Goal: Task Accomplishment & Management: Use online tool/utility

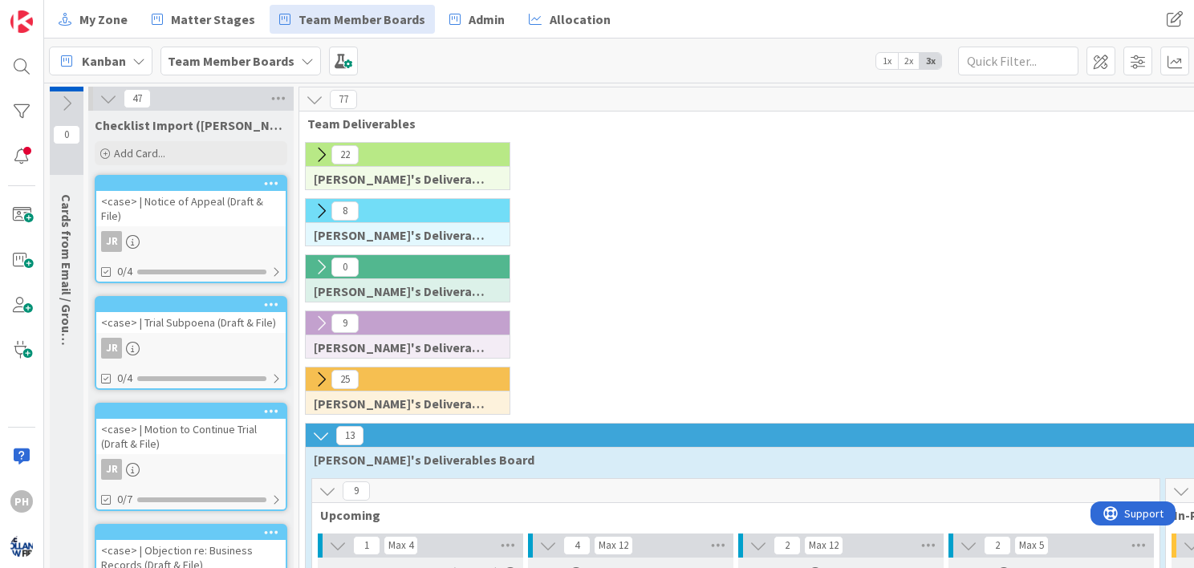
drag, startPoint x: 326, startPoint y: 208, endPoint x: 316, endPoint y: 212, distance: 10.4
click at [316, 212] on icon at bounding box center [321, 211] width 18 height 18
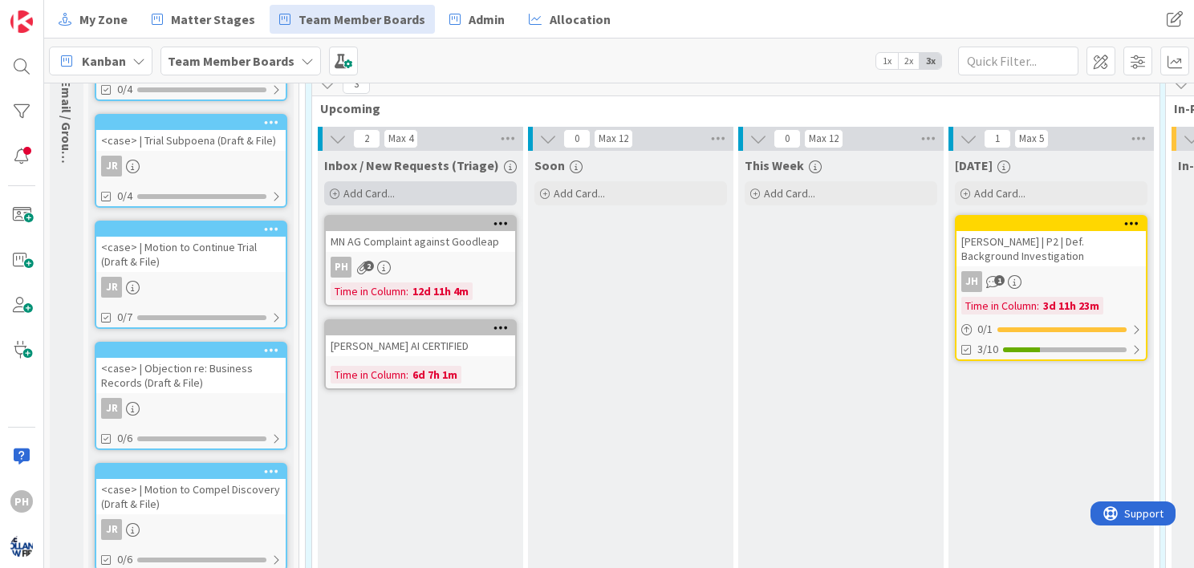
scroll to position [182, 0]
click at [347, 198] on span "Add Card..." at bounding box center [368, 193] width 51 height 14
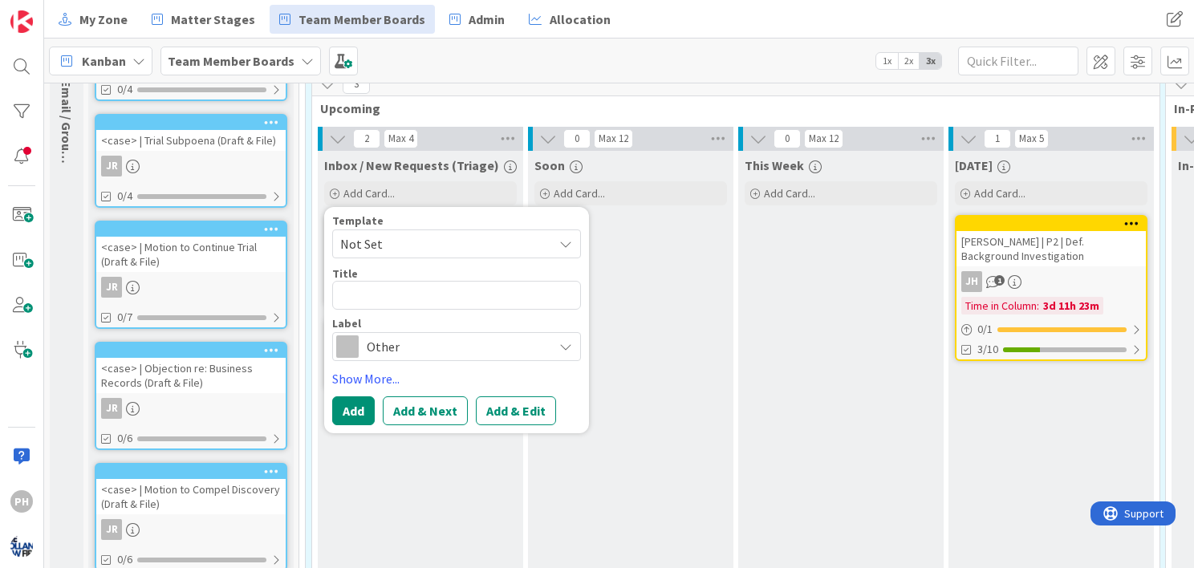
click at [396, 243] on span "Not Set" at bounding box center [440, 244] width 201 height 21
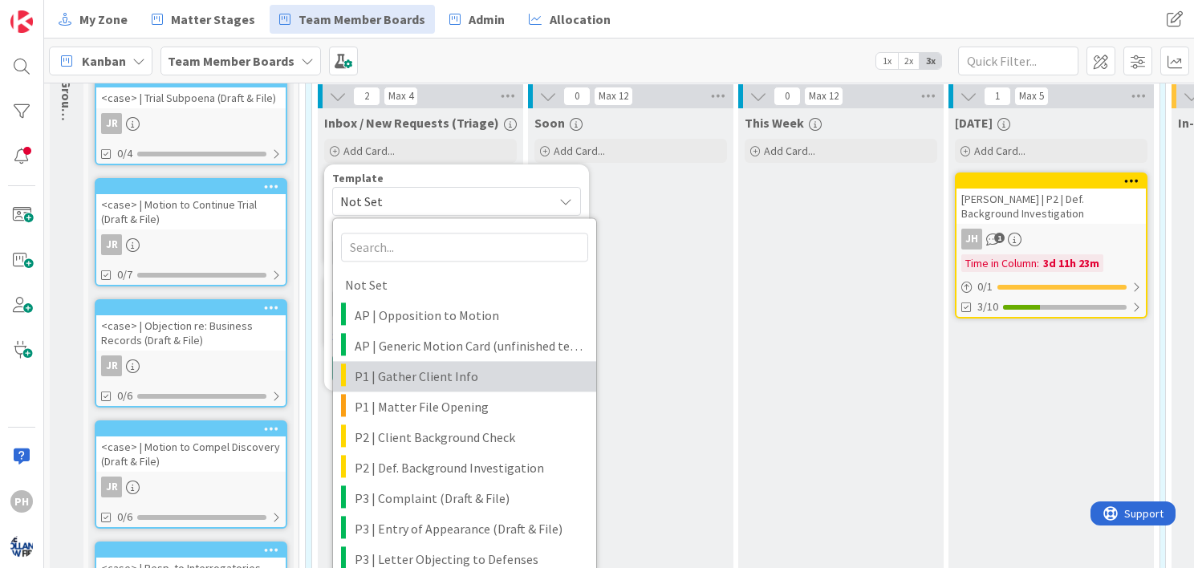
scroll to position [223, 0]
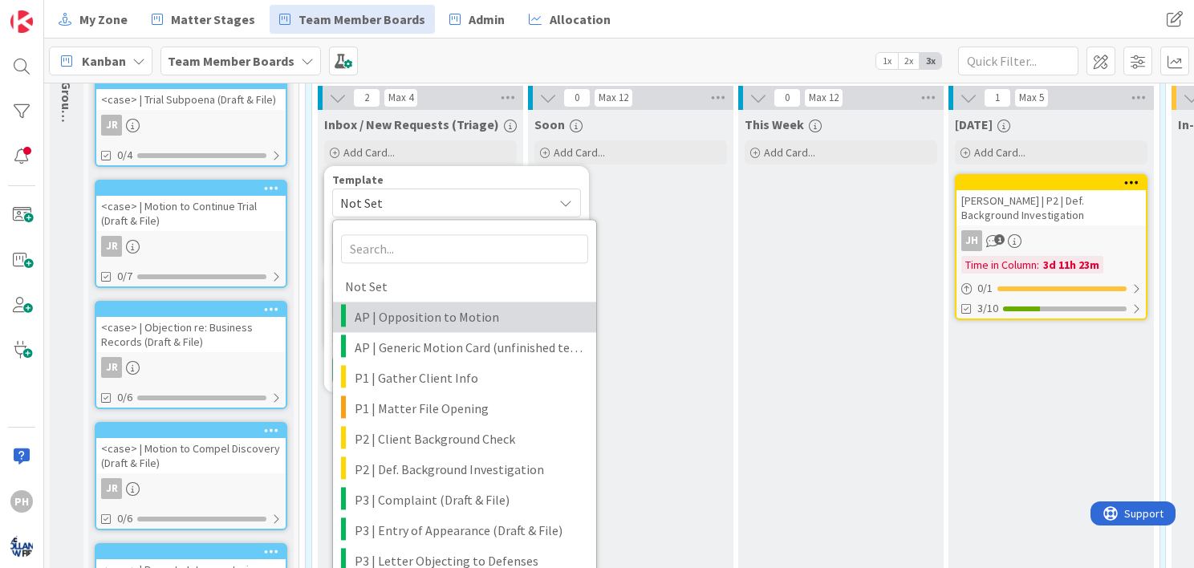
click at [400, 313] on span "AP | Opposition to Motion" at bounding box center [470, 317] width 230 height 21
type textarea "x"
type textarea "<case> | Opposition to Motion <motion type>"
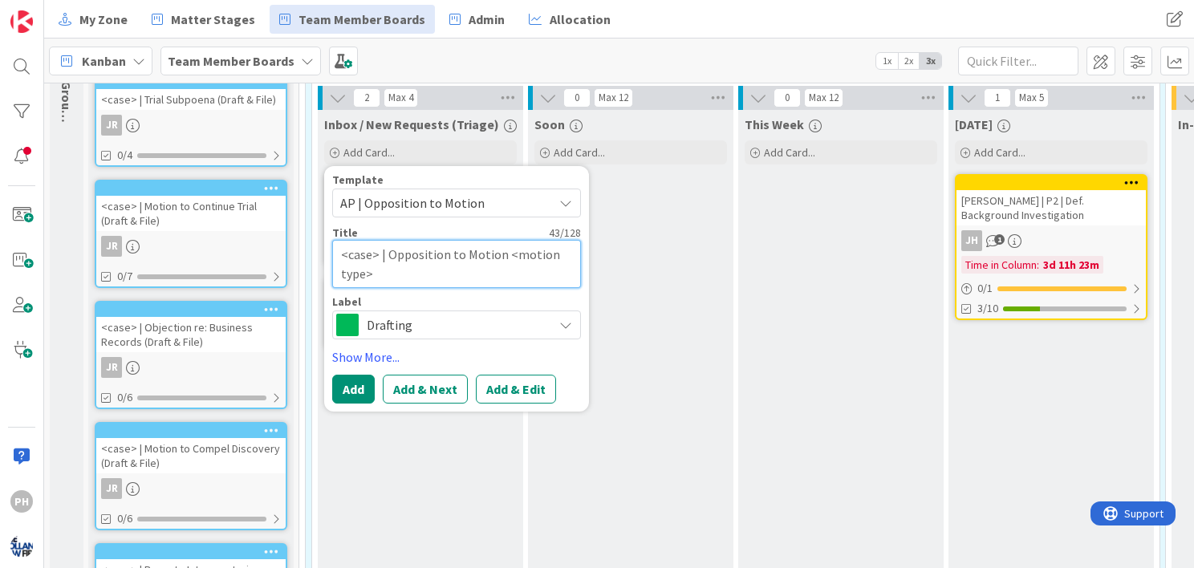
click at [357, 258] on textarea "<case> | Opposition to Motion <motion type>" at bounding box center [456, 264] width 249 height 48
type textarea "x"
type textarea "<> | Opposition to Motion <motion type>"
type textarea "x"
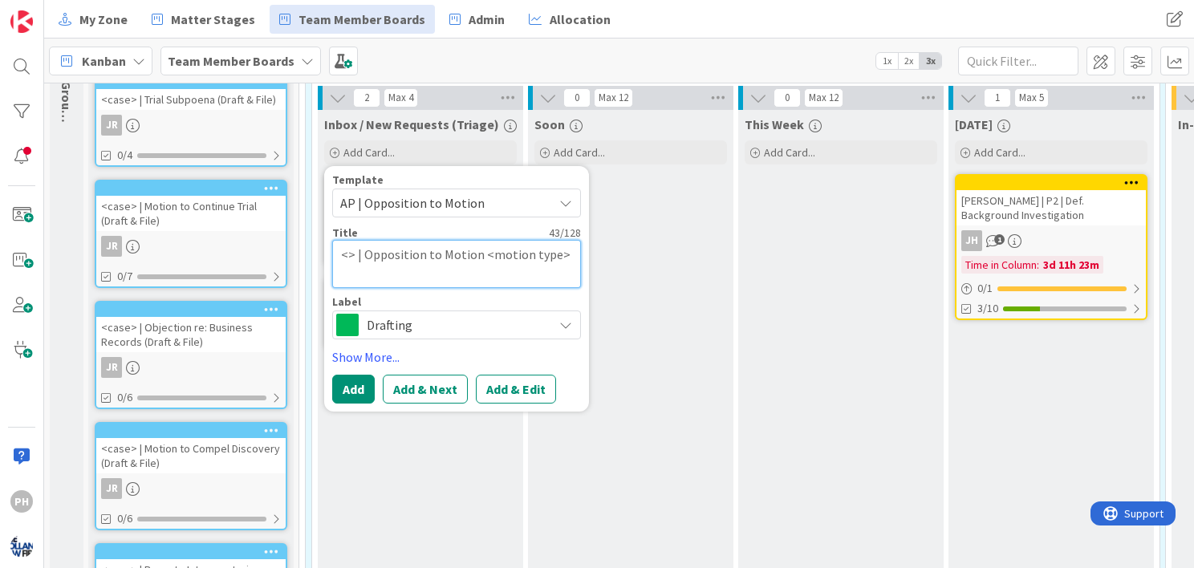
type textarea "< | Opposition to Motion <motion type>"
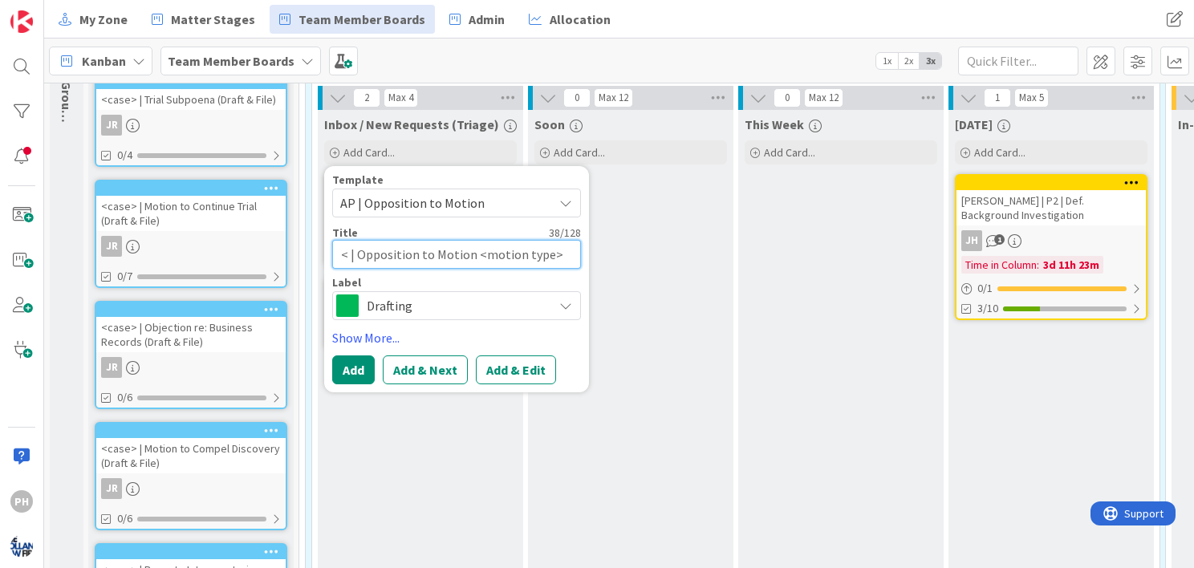
type textarea "x"
type textarea "| Opposition to Motion <motion type>"
type textarea "x"
type textarea "G | Opposition to Motion <motion type>"
type textarea "x"
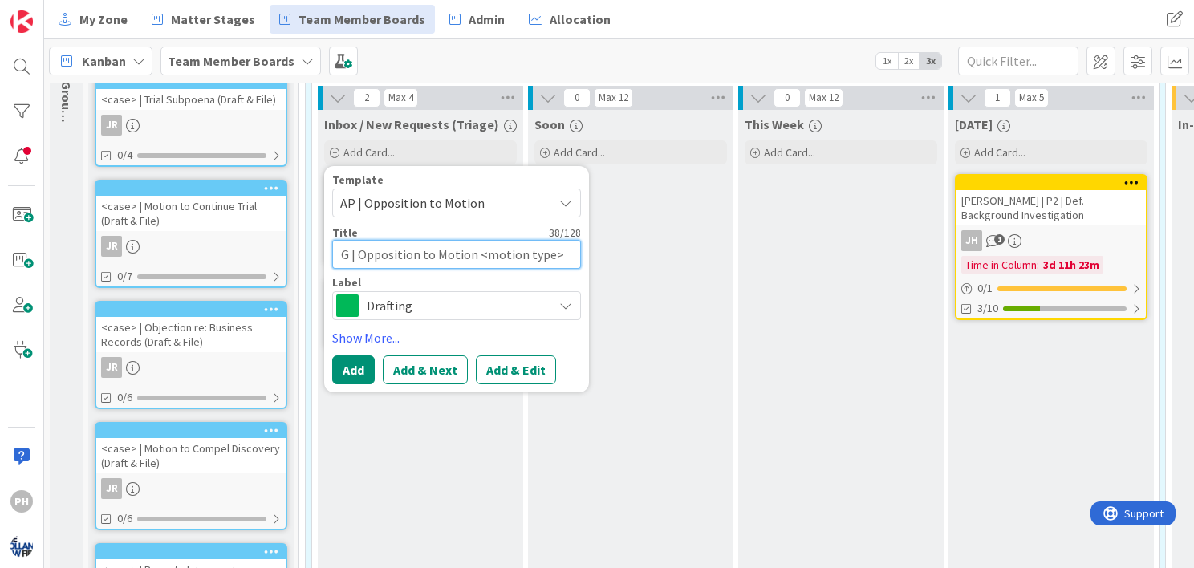
type textarea "GA | Opposition to Motion <motion type>"
type textarea "x"
type textarea "GAL | Opposition to Motion <motion type>"
type textarea "x"
type textarea "[PERSON_NAME] | Opposition to Motion <motion type>"
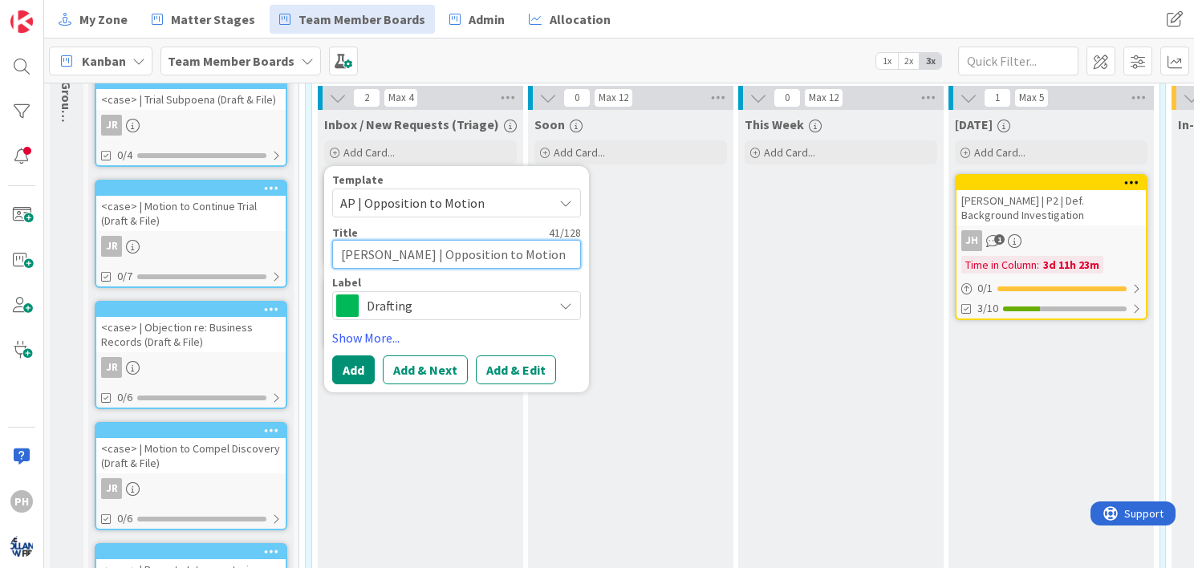
type textarea "x"
type textarea "GALEA | Opposition to Motion <motion type>"
type textarea "x"
type textarea "[PERSON_NAME] | Opposition to Motion <motion type>"
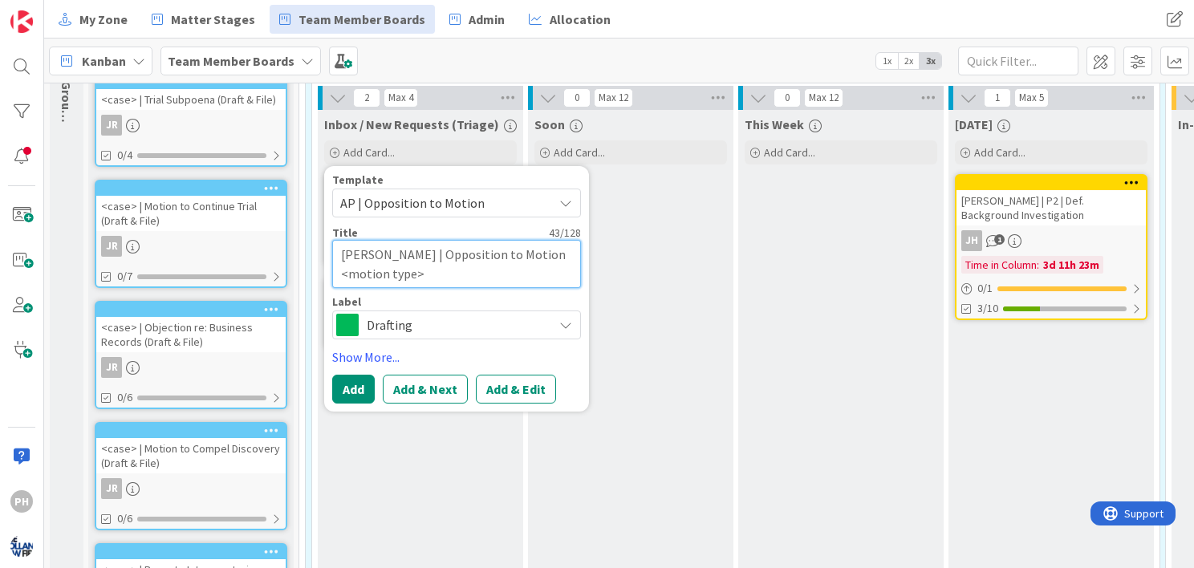
drag, startPoint x: 507, startPoint y: 255, endPoint x: 514, endPoint y: 282, distance: 28.2
click at [514, 282] on textarea "[PERSON_NAME] | Opposition to Motion <motion type>" at bounding box center [456, 264] width 249 height 48
type textarea "x"
type textarea "[PERSON_NAME] | Opposition to Motion T"
type textarea "x"
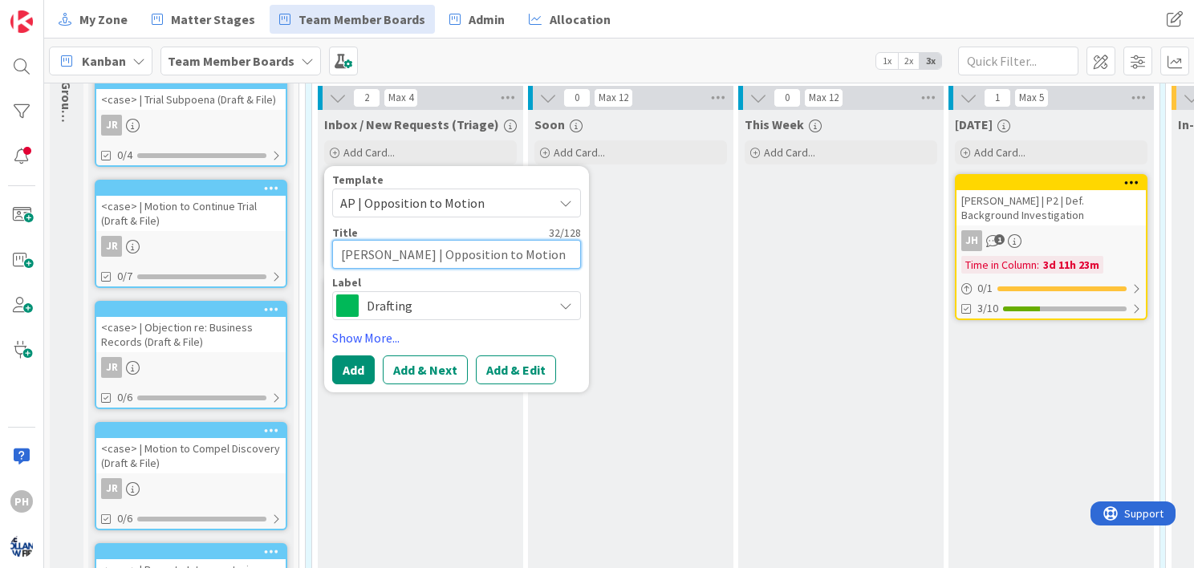
type textarea "[PERSON_NAME] | Opposition to Motion TO"
type textarea "x"
type textarea "[PERSON_NAME] | Opposition to Motion TO CO"
type textarea "x"
type textarea "[PERSON_NAME] | Opposition to Motion TO COM"
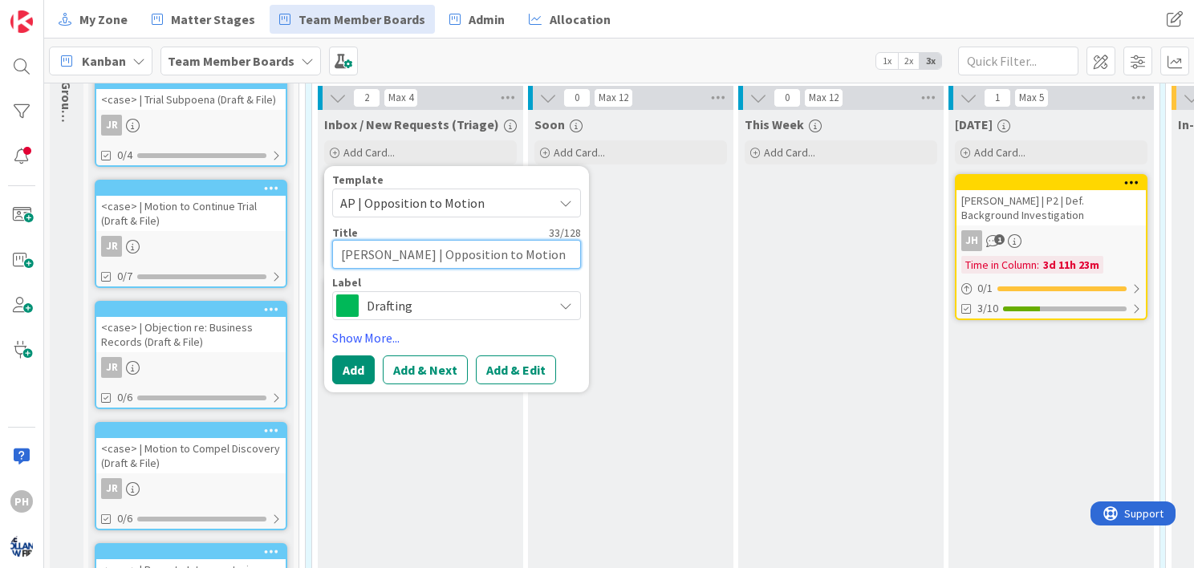
type textarea "x"
type textarea "[PERSON_NAME] | Opposition to Motion TO COMP"
type textarea "x"
type textarea "[PERSON_NAME] | Opposition to Motion TO COMPE"
type textarea "x"
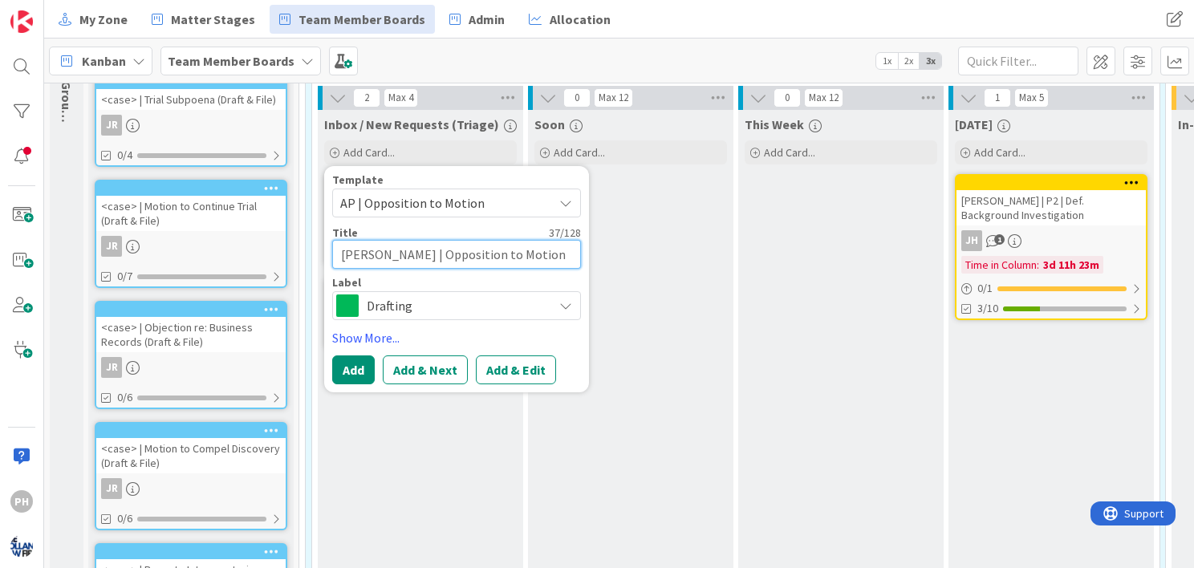
type textarea "[PERSON_NAME] | Opposition to Motion TO COMPEL"
type textarea "x"
type textarea "[PERSON_NAME] | Opposition to Motion TO COMPEL"
type textarea "x"
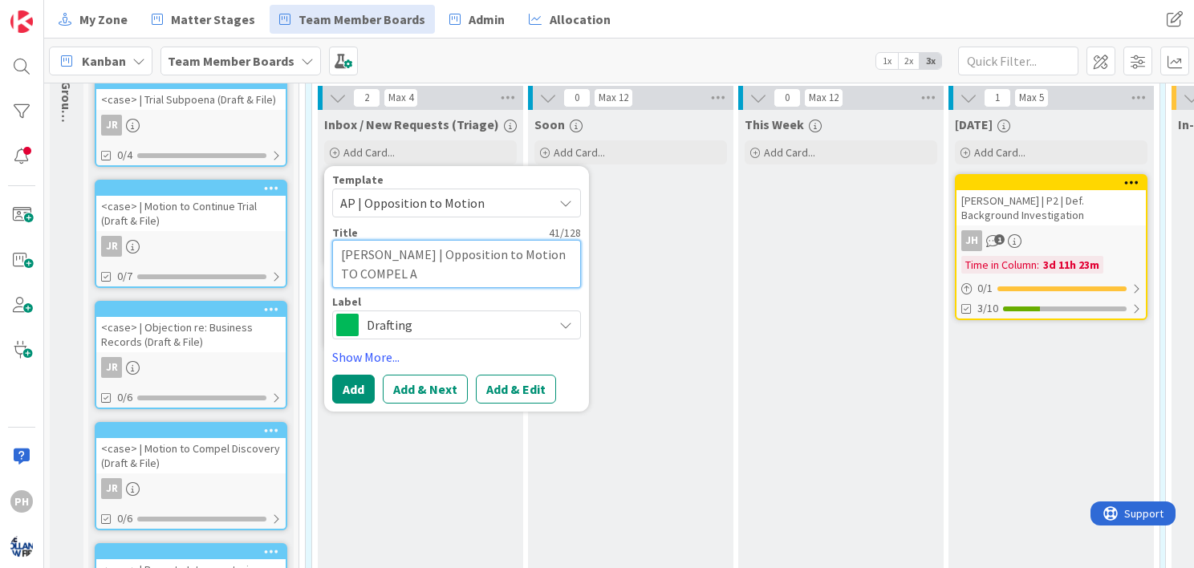
type textarea "[PERSON_NAME] | Opposition to Motion TO COMPEL AR"
type textarea "x"
type textarea "[PERSON_NAME] | Opposition to Motion TO COMPEL ARB"
type textarea "x"
type textarea "[PERSON_NAME] | Opposition to Motion TO COMPEL ARBI"
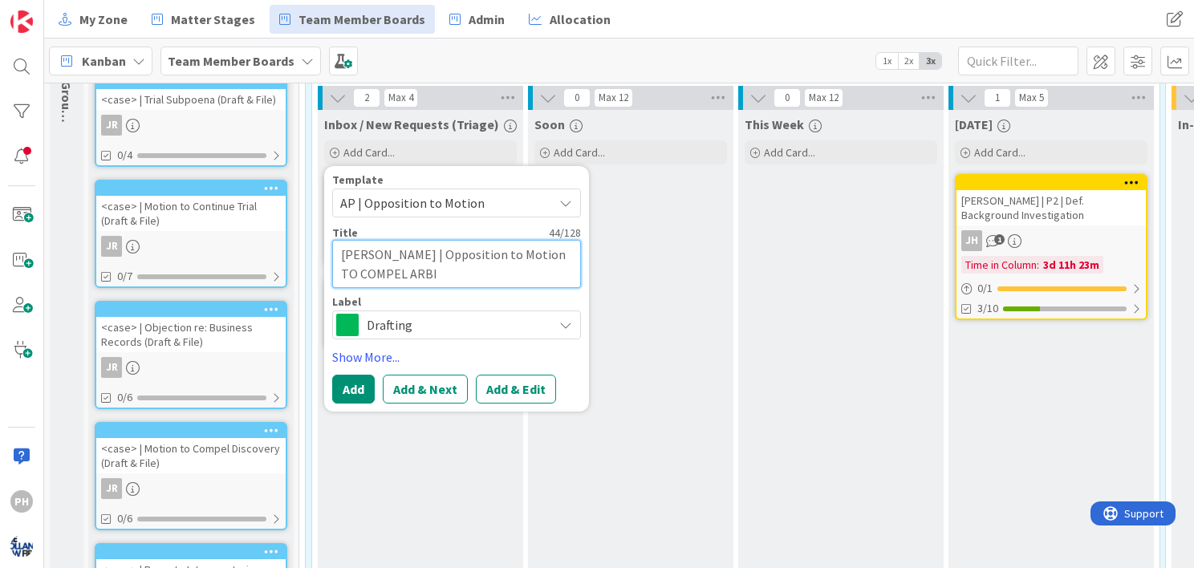
type textarea "x"
type textarea "[PERSON_NAME] | Opposition to Motion TO COMPEL ARBIT"
type textarea "x"
type textarea "[PERSON_NAME] | Opposition to Motion TO COMPEL ARBITR"
type textarea "x"
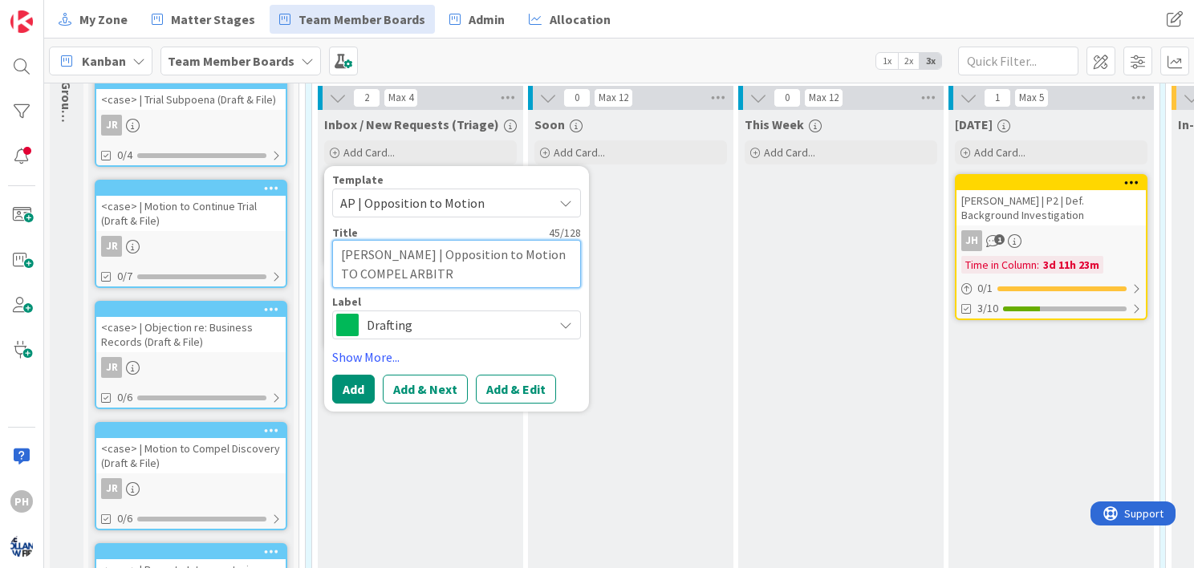
type textarea "[PERSON_NAME] | Opposition to Motion TO COMPEL ARBITRA"
type textarea "x"
type textarea "[PERSON_NAME] | Opposition to Motion TO COMPEL ARBITRAT"
type textarea "x"
type textarea "[PERSON_NAME] | Opposition to Motion TO COMPEL ARBITRATI"
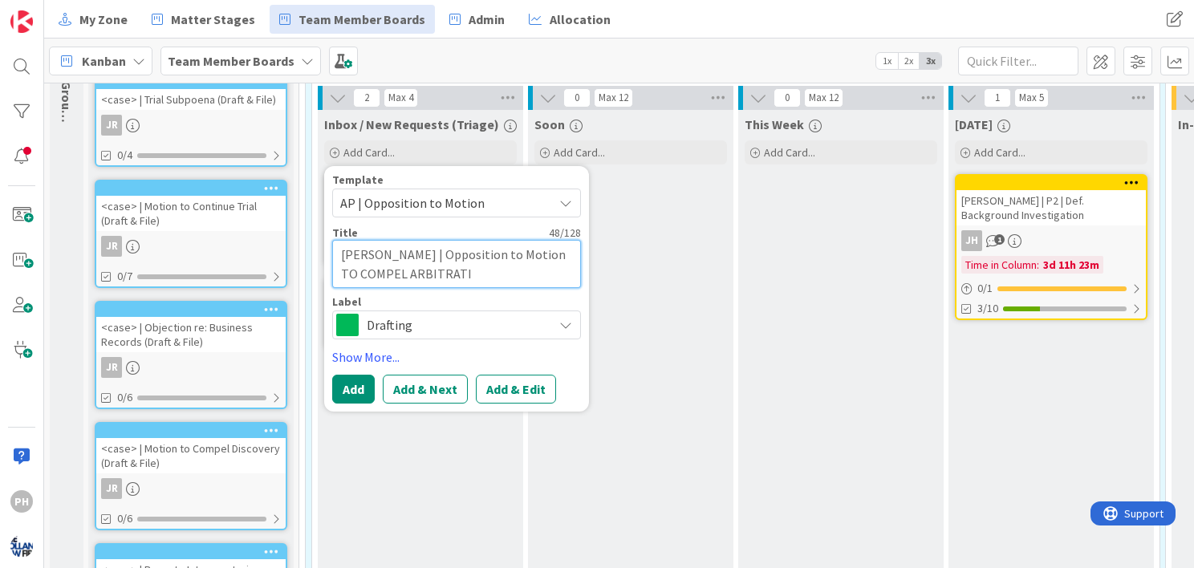
type textarea "x"
type textarea "[PERSON_NAME] | Opposition to Motion TO COMPEL ARBITRATION"
type textarea "x"
type textarea "[PERSON_NAME] | Opposition to Motion TO COMPEL ARBITRATION"
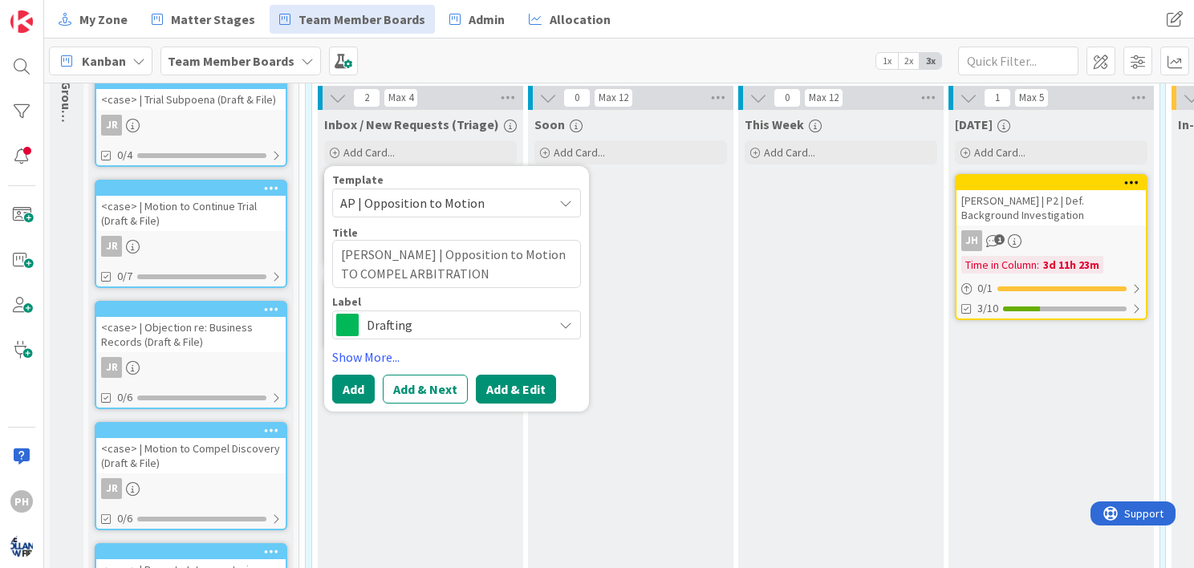
click at [500, 390] on button "Add & Edit" at bounding box center [516, 389] width 80 height 29
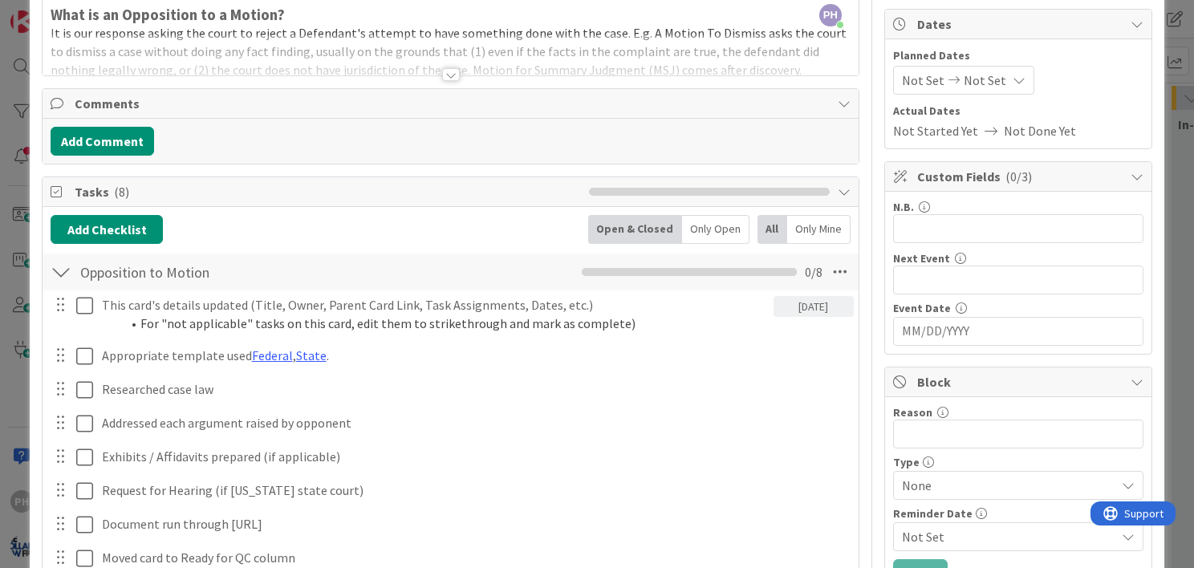
scroll to position [150, 0]
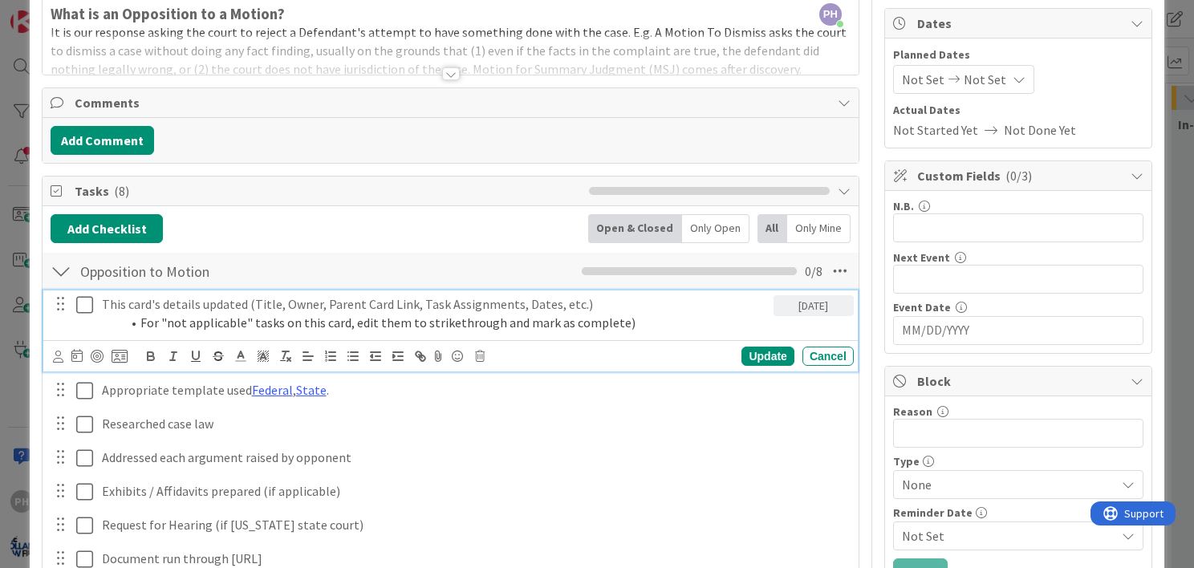
click at [554, 326] on li "For "not applicable" tasks on this card, edit them to strikethrough and mark as…" at bounding box center [444, 323] width 646 height 18
click at [481, 355] on icon at bounding box center [480, 356] width 10 height 11
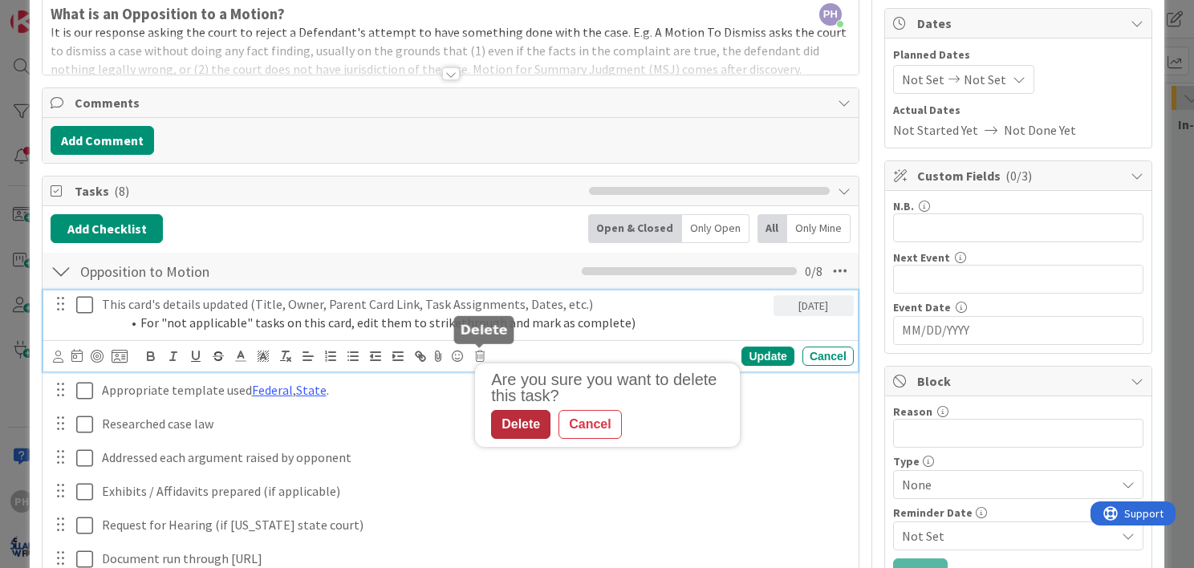
click at [510, 424] on div "Delete" at bounding box center [520, 424] width 59 height 29
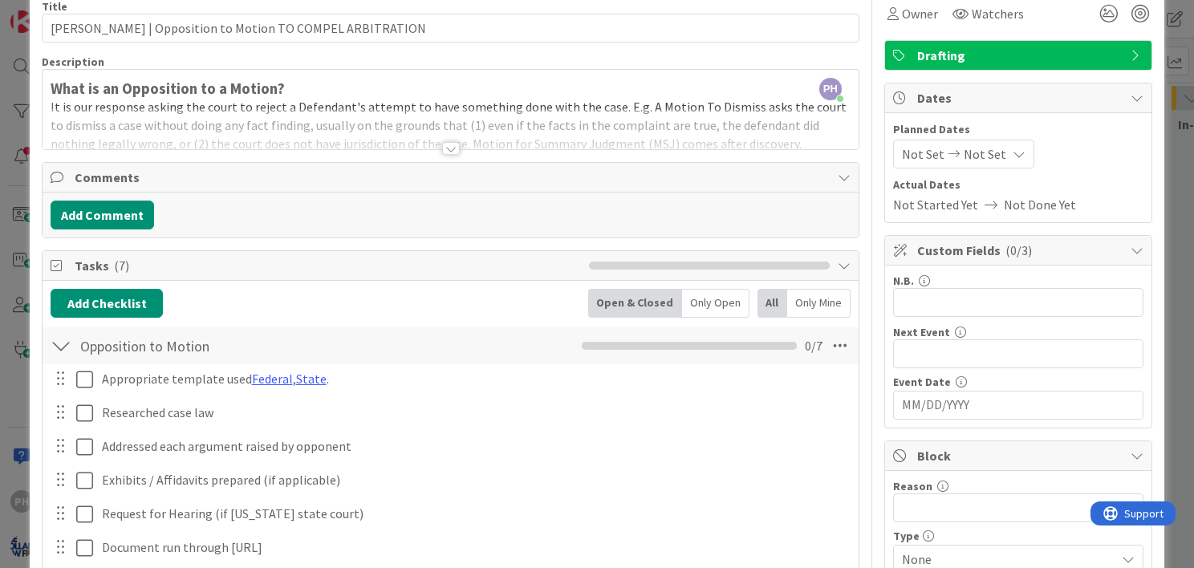
scroll to position [127, 0]
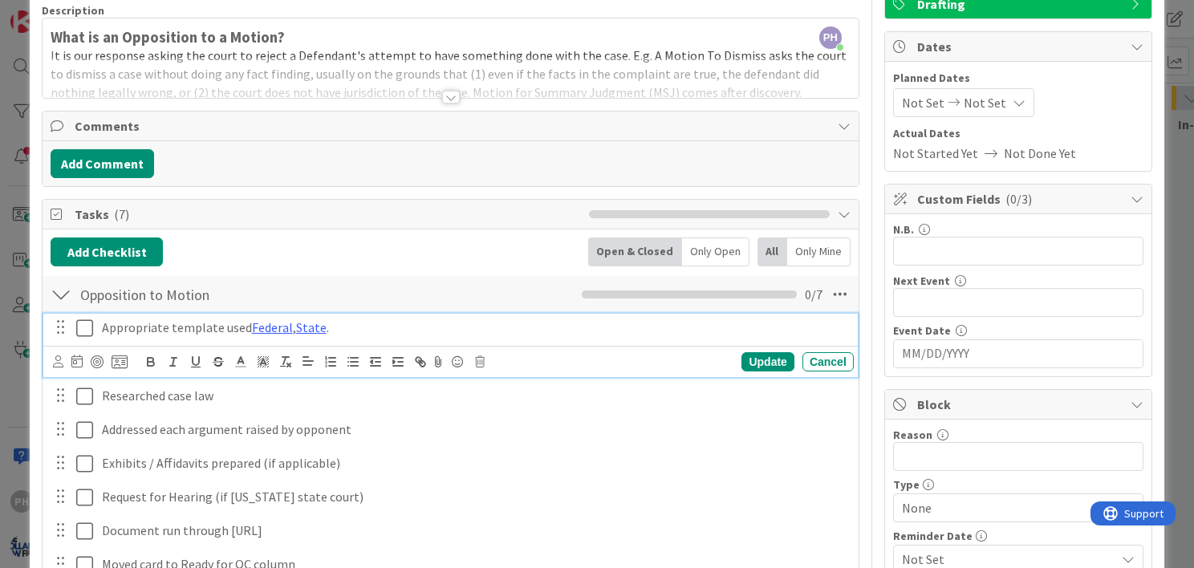
click at [85, 328] on icon at bounding box center [84, 328] width 17 height 19
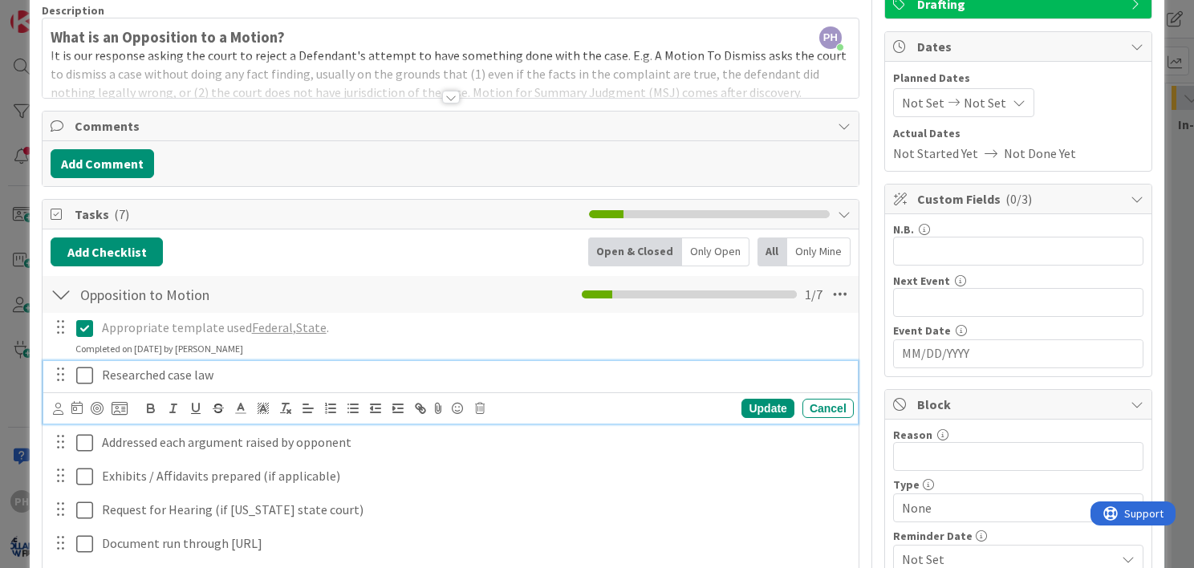
click at [82, 370] on icon at bounding box center [84, 375] width 17 height 19
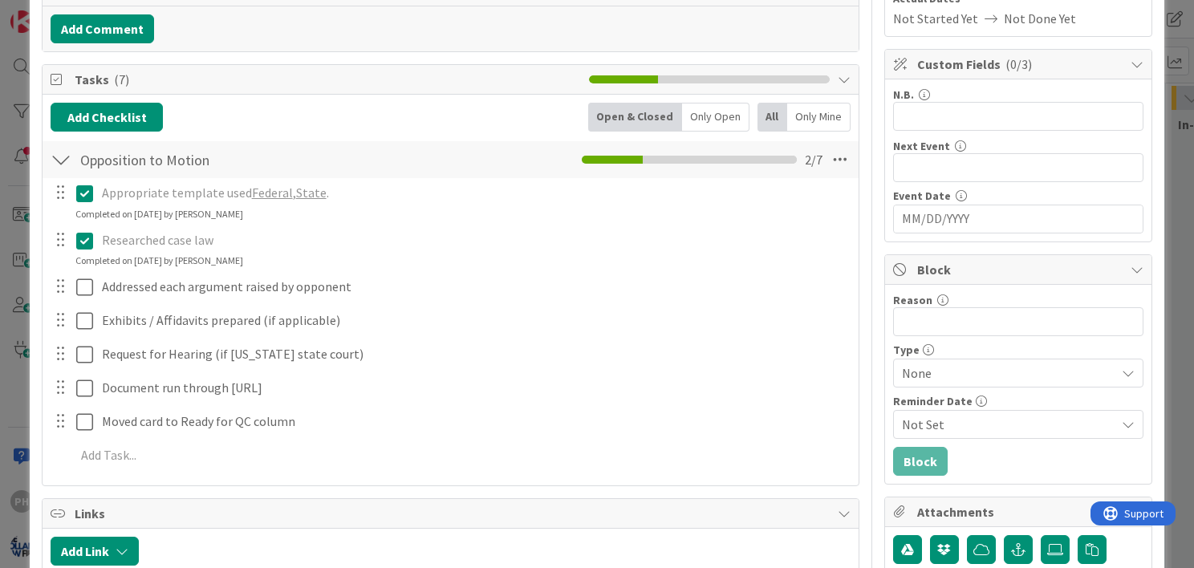
scroll to position [291, 0]
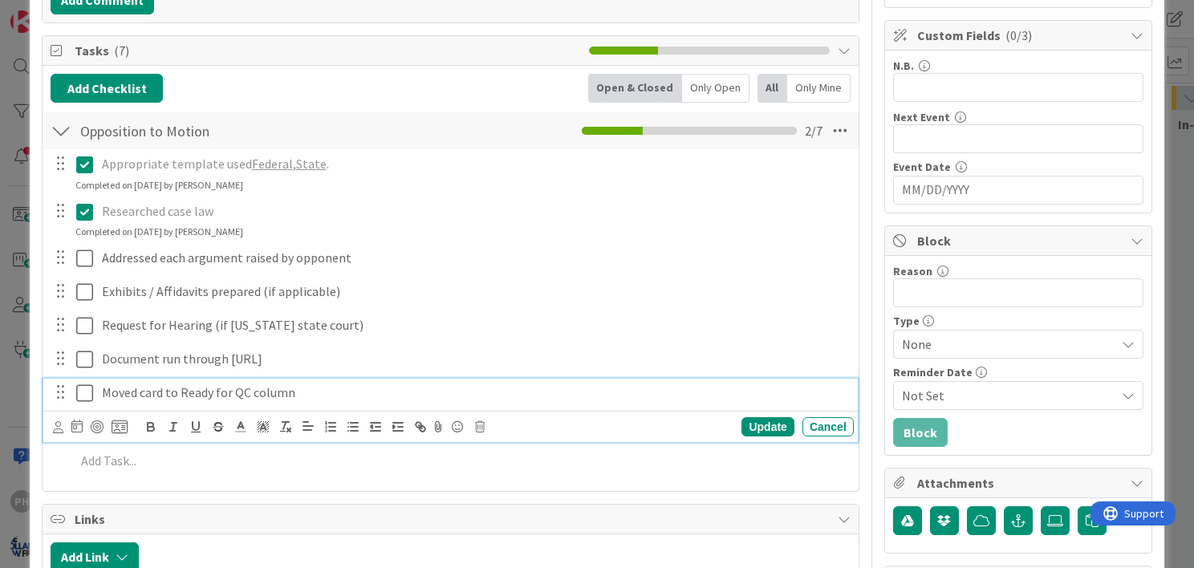
click at [328, 392] on p "Moved card to Ready for QC column" at bounding box center [475, 393] width 746 height 18
click at [59, 424] on icon at bounding box center [58, 427] width 10 height 12
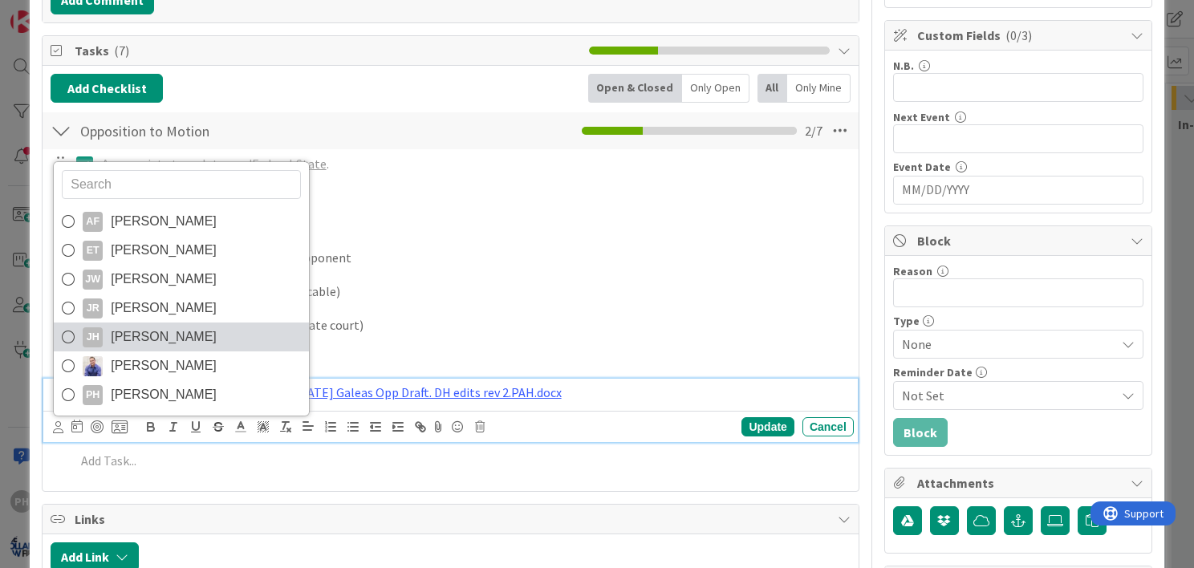
click at [112, 334] on span "[PERSON_NAME]" at bounding box center [164, 337] width 106 height 24
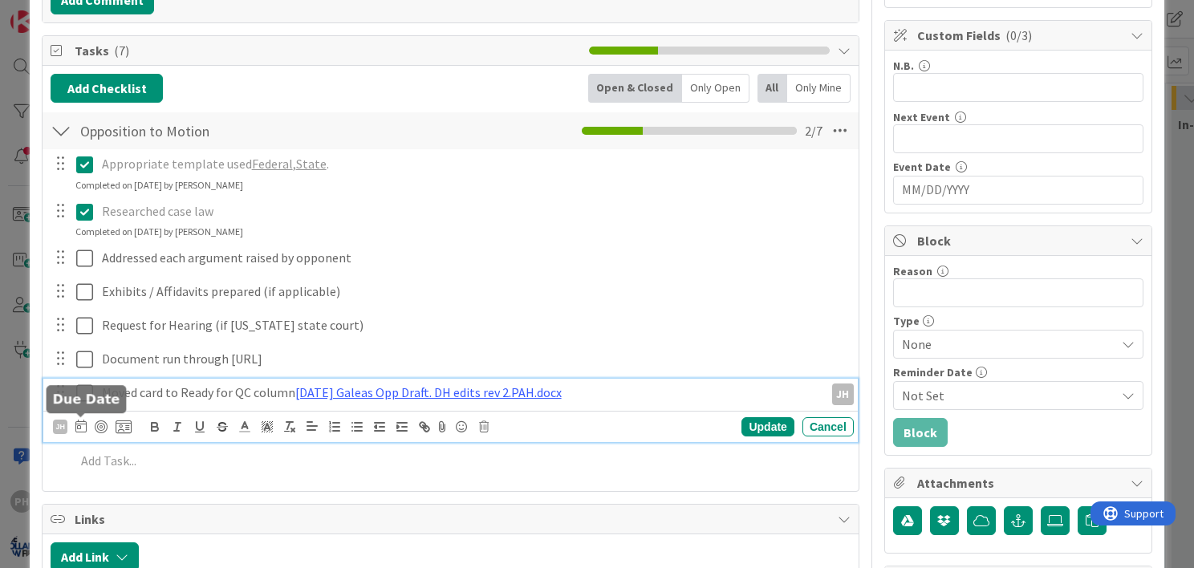
click at [79, 421] on icon at bounding box center [80, 426] width 11 height 13
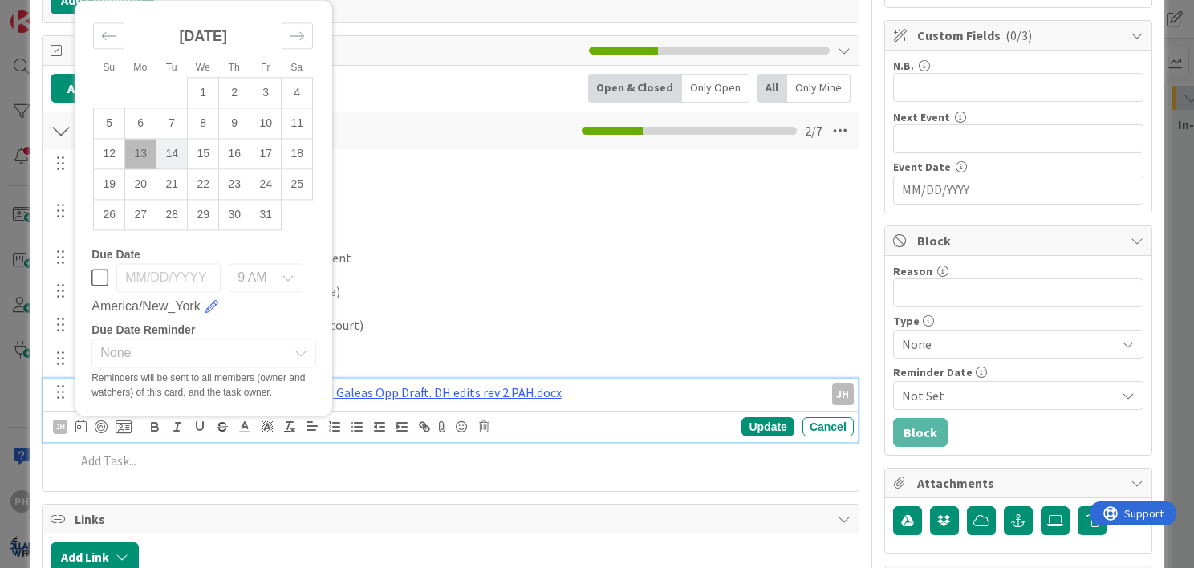
click at [170, 144] on td "14" at bounding box center [171, 154] width 31 height 30
type input "[DATE]"
click at [753, 421] on div "Update" at bounding box center [768, 426] width 52 height 19
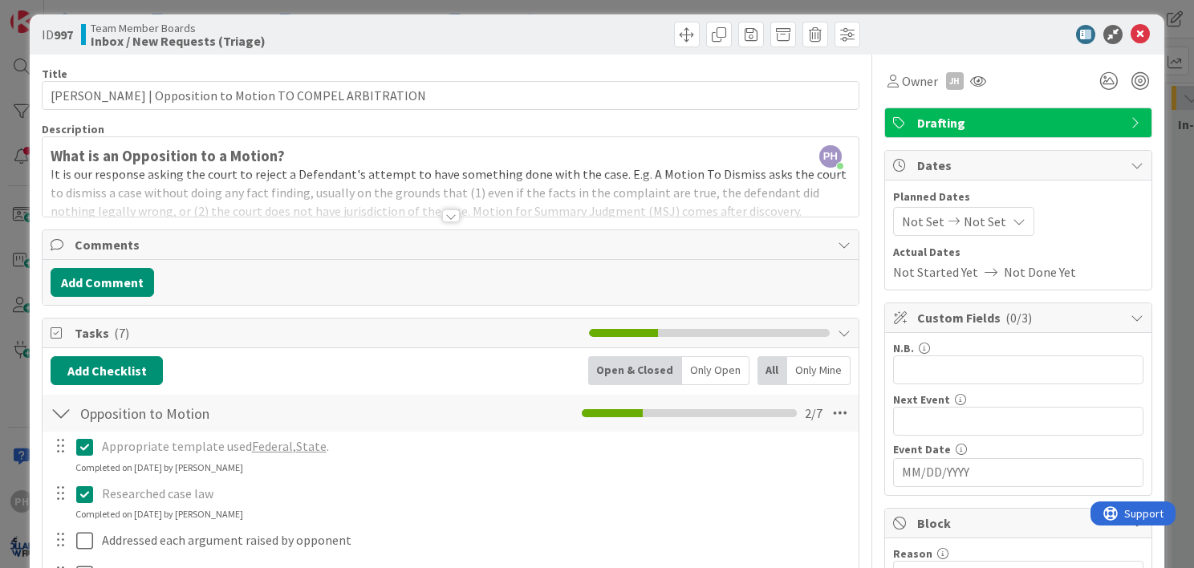
scroll to position [0, 0]
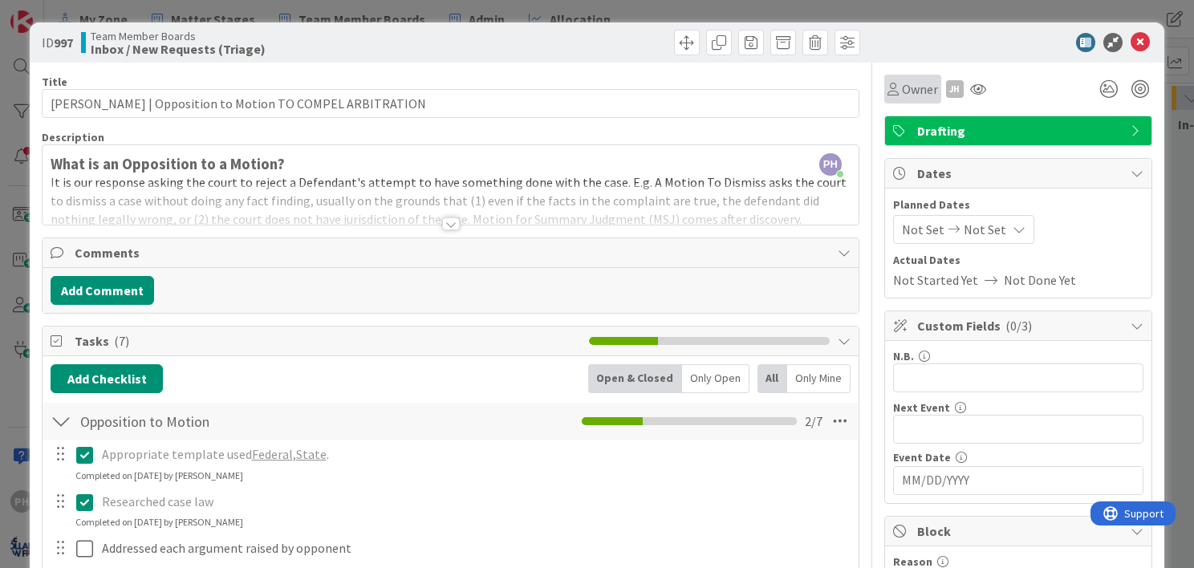
click at [888, 90] on div "Owner" at bounding box center [913, 88] width 51 height 19
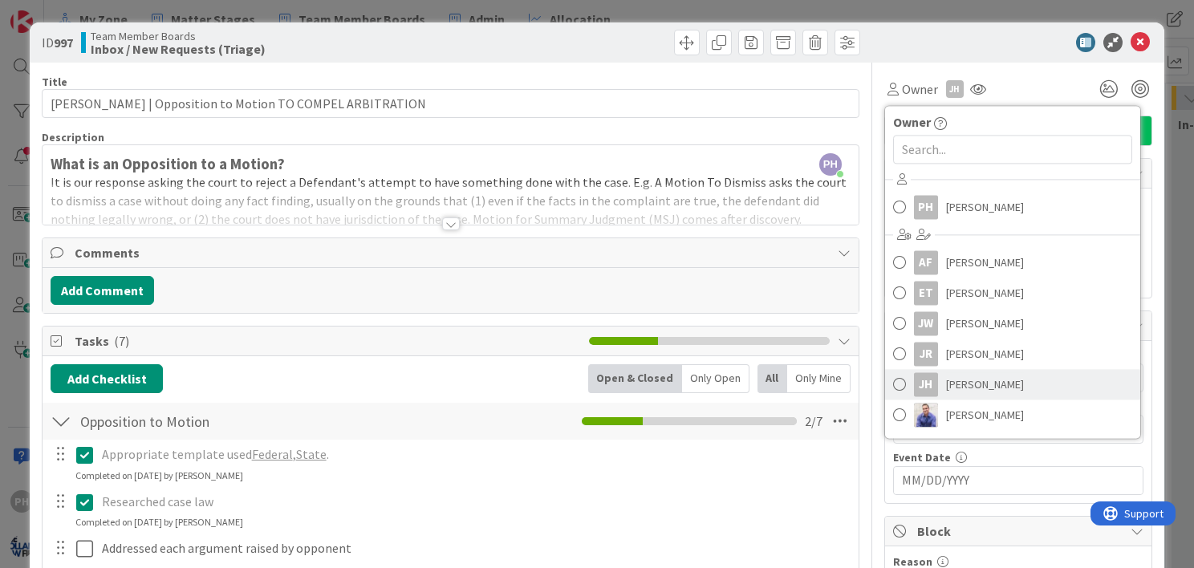
click at [893, 383] on span at bounding box center [899, 384] width 13 height 24
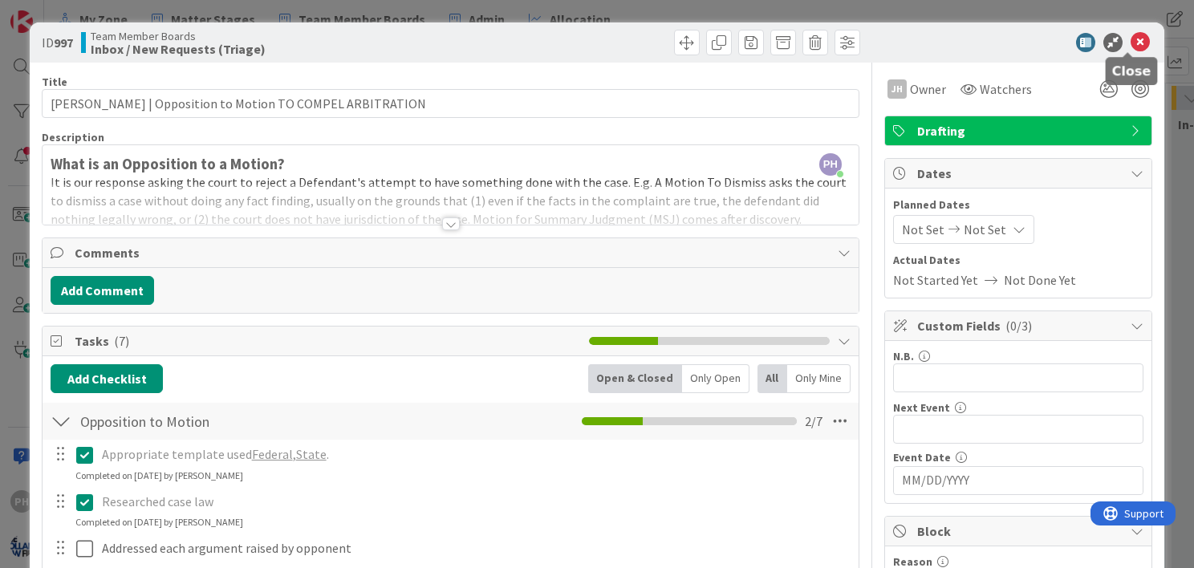
click at [1131, 41] on icon at bounding box center [1140, 42] width 19 height 19
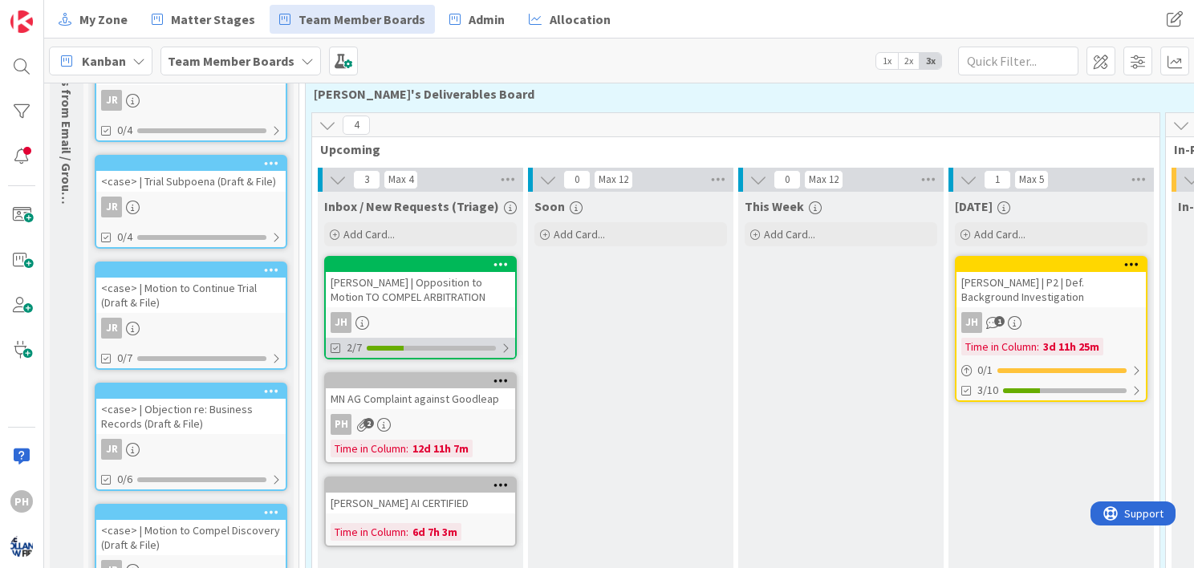
scroll to position [143, 0]
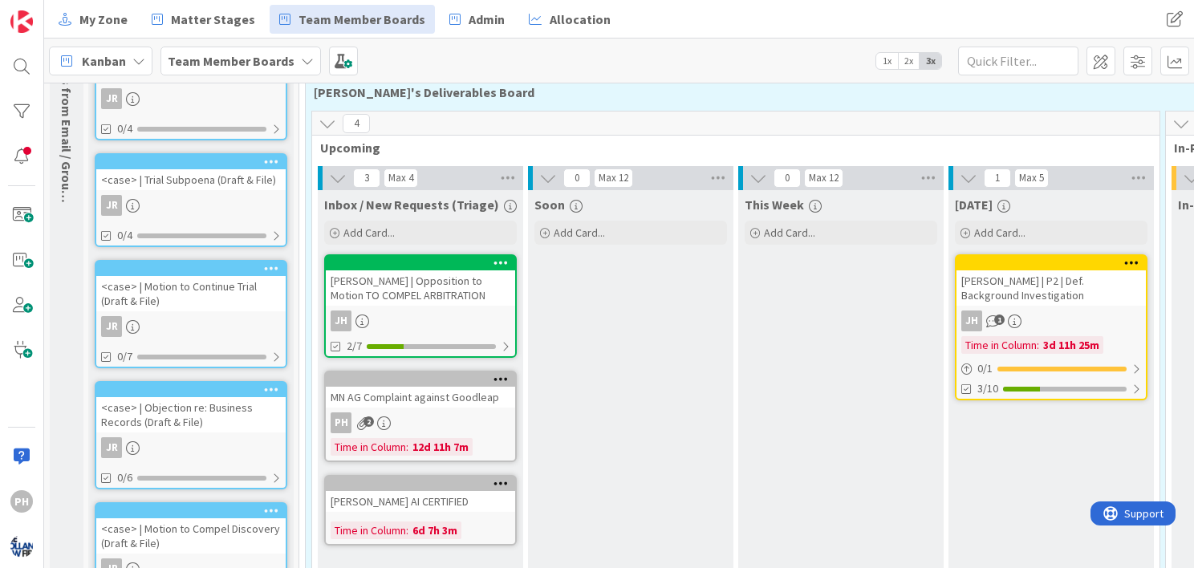
click at [503, 260] on icon at bounding box center [501, 262] width 15 height 11
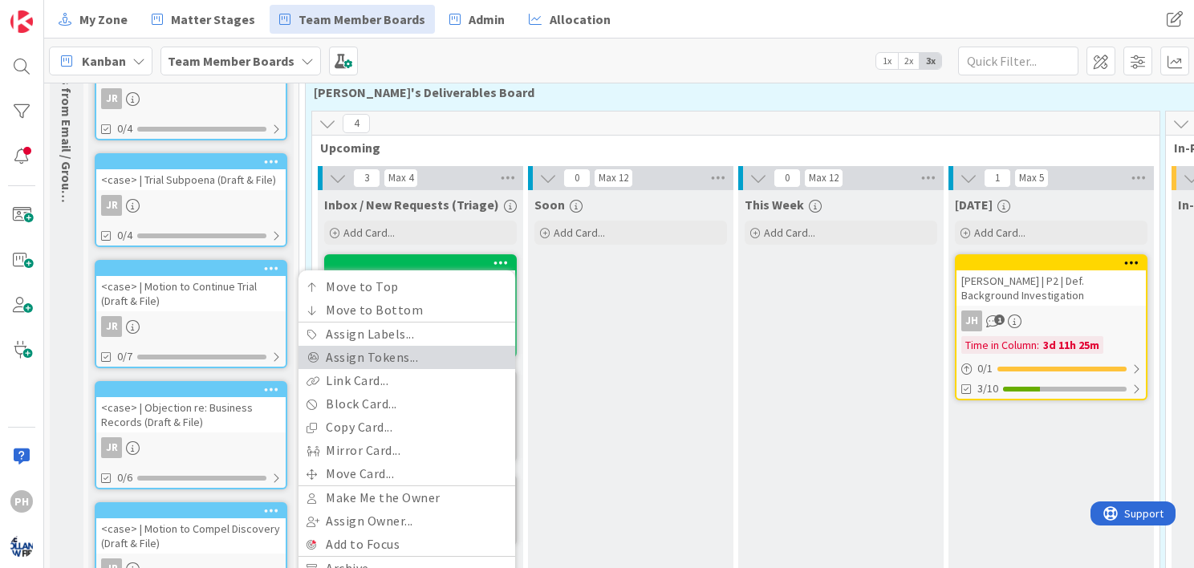
click at [361, 357] on link "Assign Tokens..." at bounding box center [407, 357] width 217 height 23
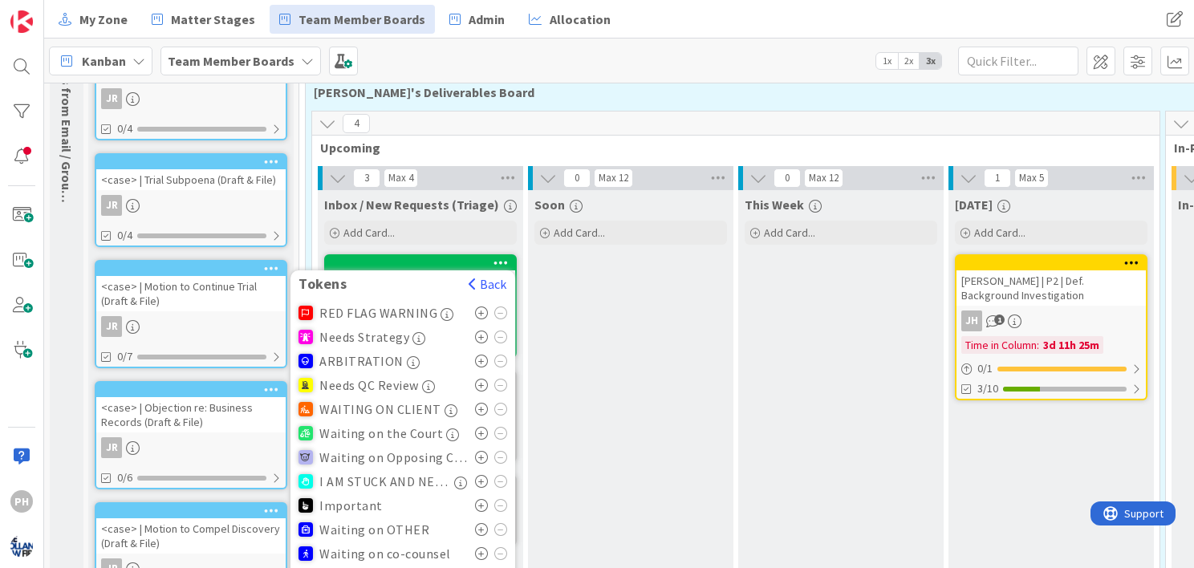
click at [478, 381] on icon at bounding box center [482, 385] width 14 height 13
click at [482, 503] on icon at bounding box center [482, 505] width 14 height 13
click at [824, 389] on div "This Week Add Card..." at bounding box center [840, 511] width 205 height 643
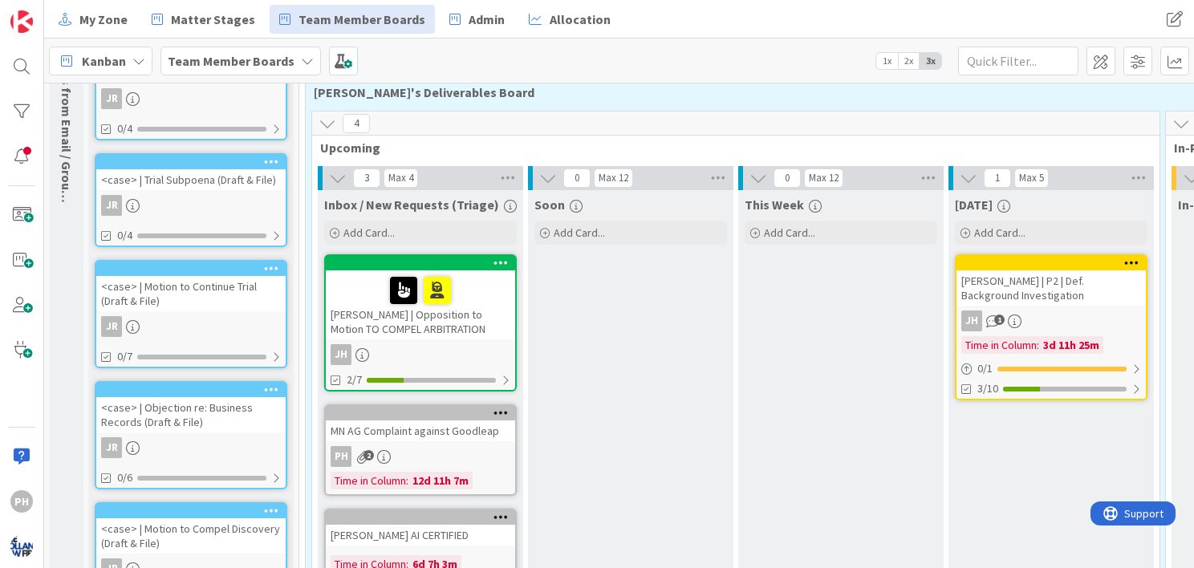
click at [445, 318] on div "[PERSON_NAME] | Opposition to Motion TO COMPEL ARBITRATION" at bounding box center [420, 304] width 189 height 69
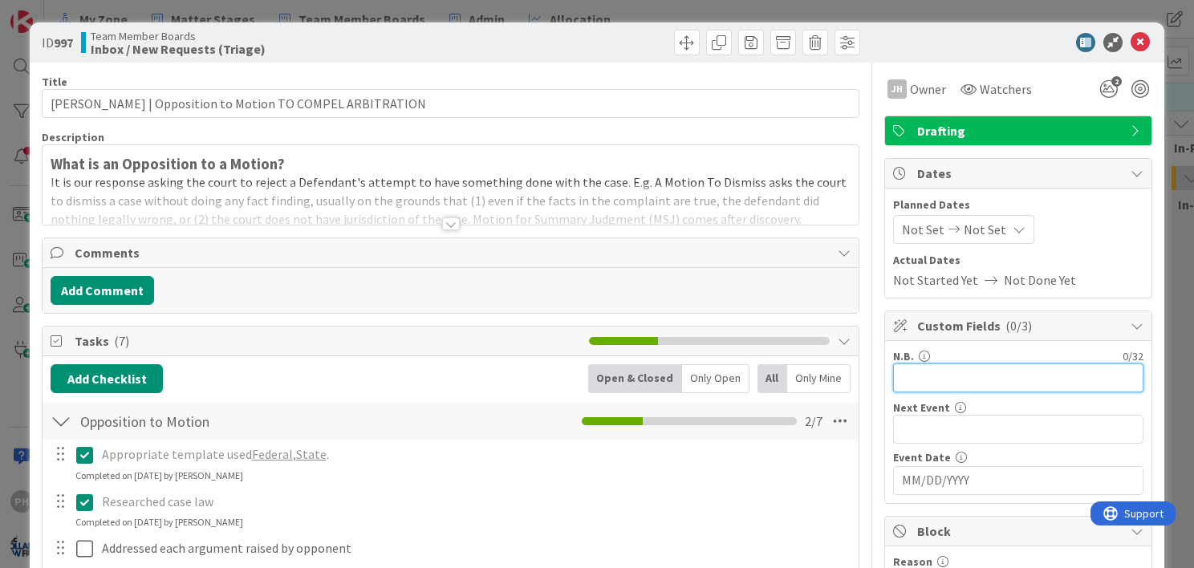
click at [928, 384] on input "text" at bounding box center [1018, 378] width 250 height 29
type input "MUST BE FILED ON 10/13"
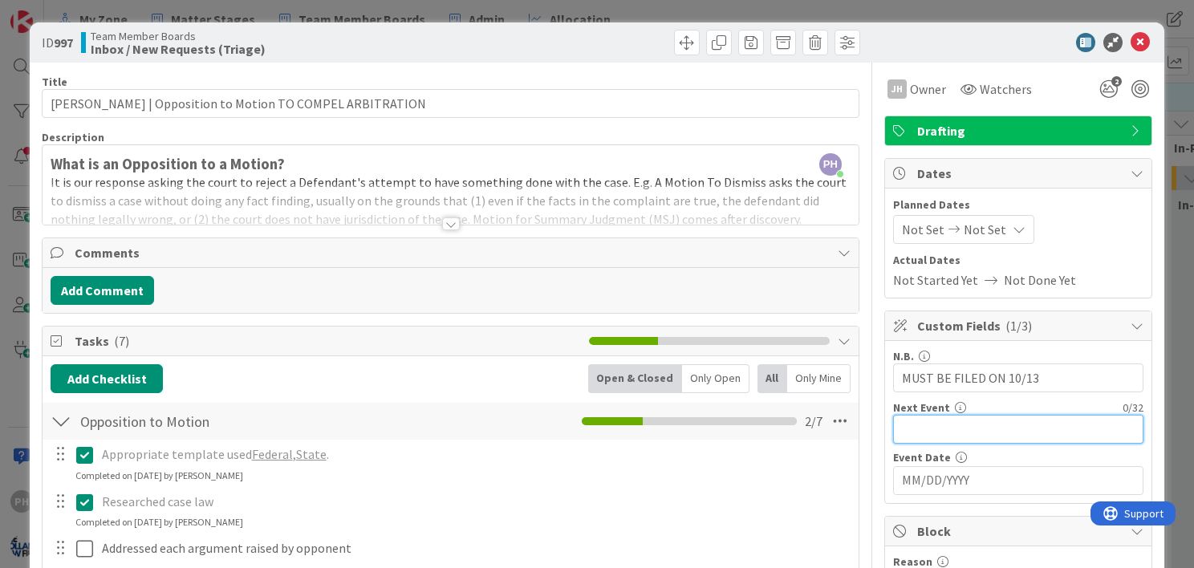
click at [913, 423] on input "text" at bounding box center [1018, 429] width 250 height 29
click at [935, 472] on input "MM/DD/YYYY" at bounding box center [1018, 480] width 233 height 27
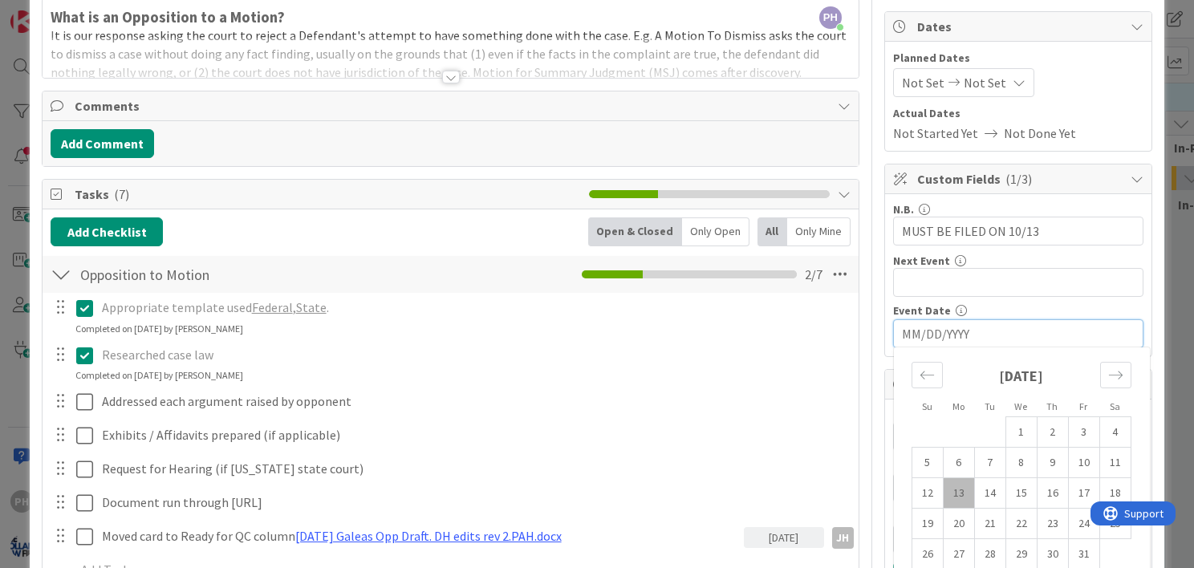
scroll to position [147, 0]
click at [943, 486] on td "13" at bounding box center [958, 493] width 31 height 30
type input "[DATE]"
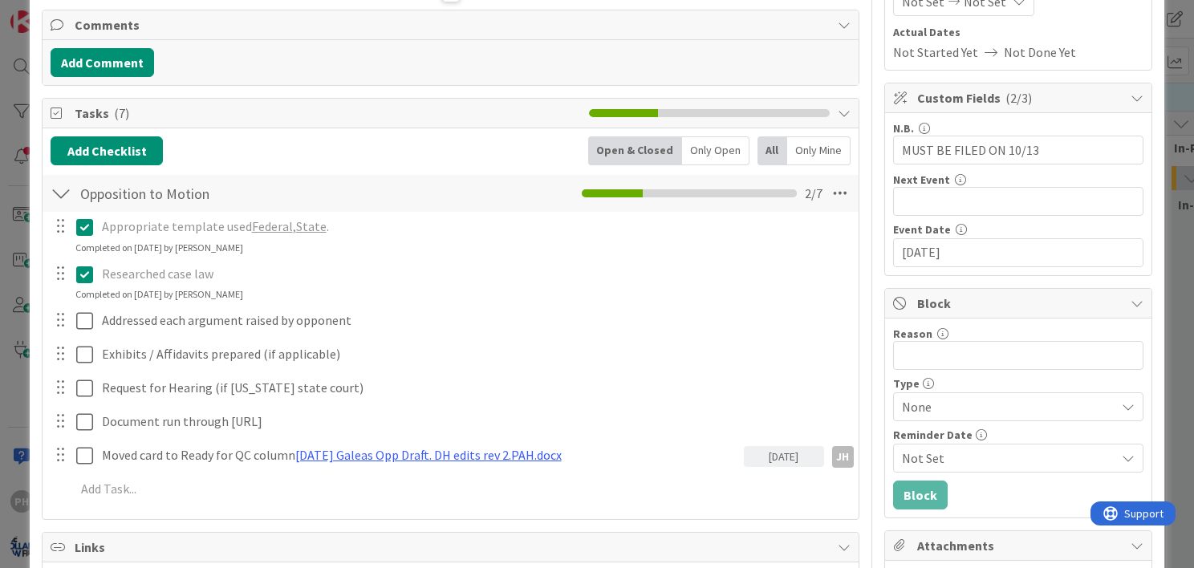
scroll to position [0, 0]
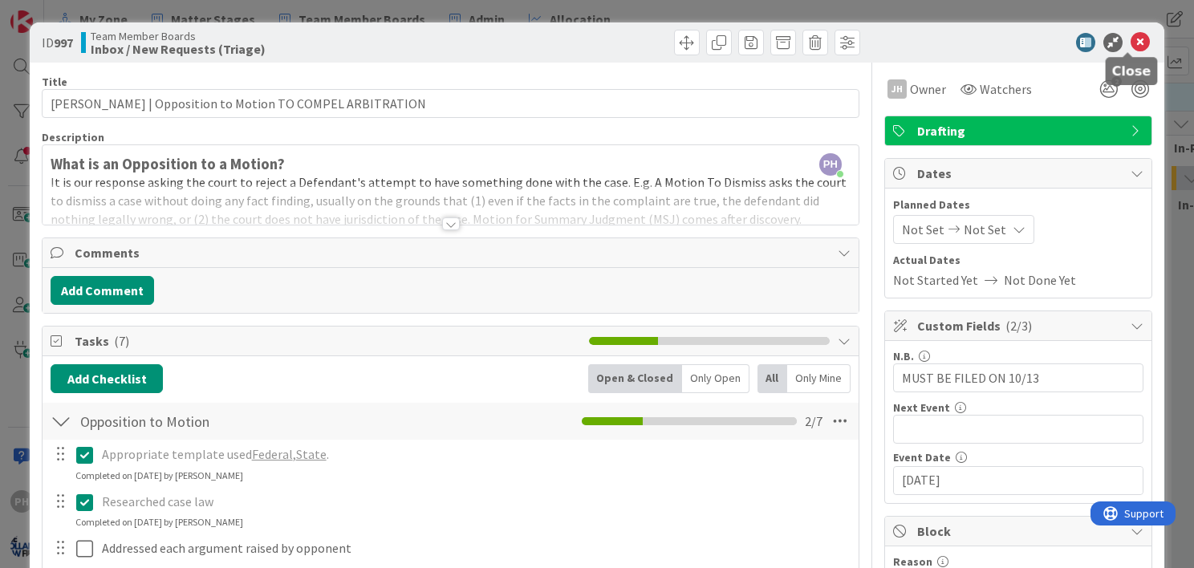
click at [1131, 40] on icon at bounding box center [1140, 42] width 19 height 19
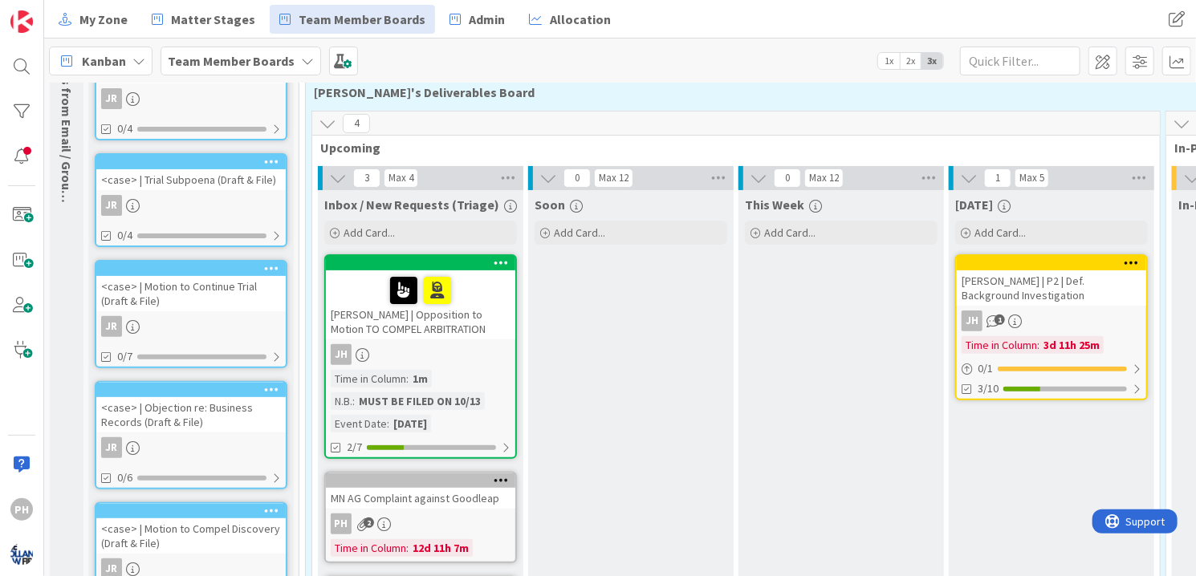
scroll to position [143, 0]
